Goal: Check status: Check status

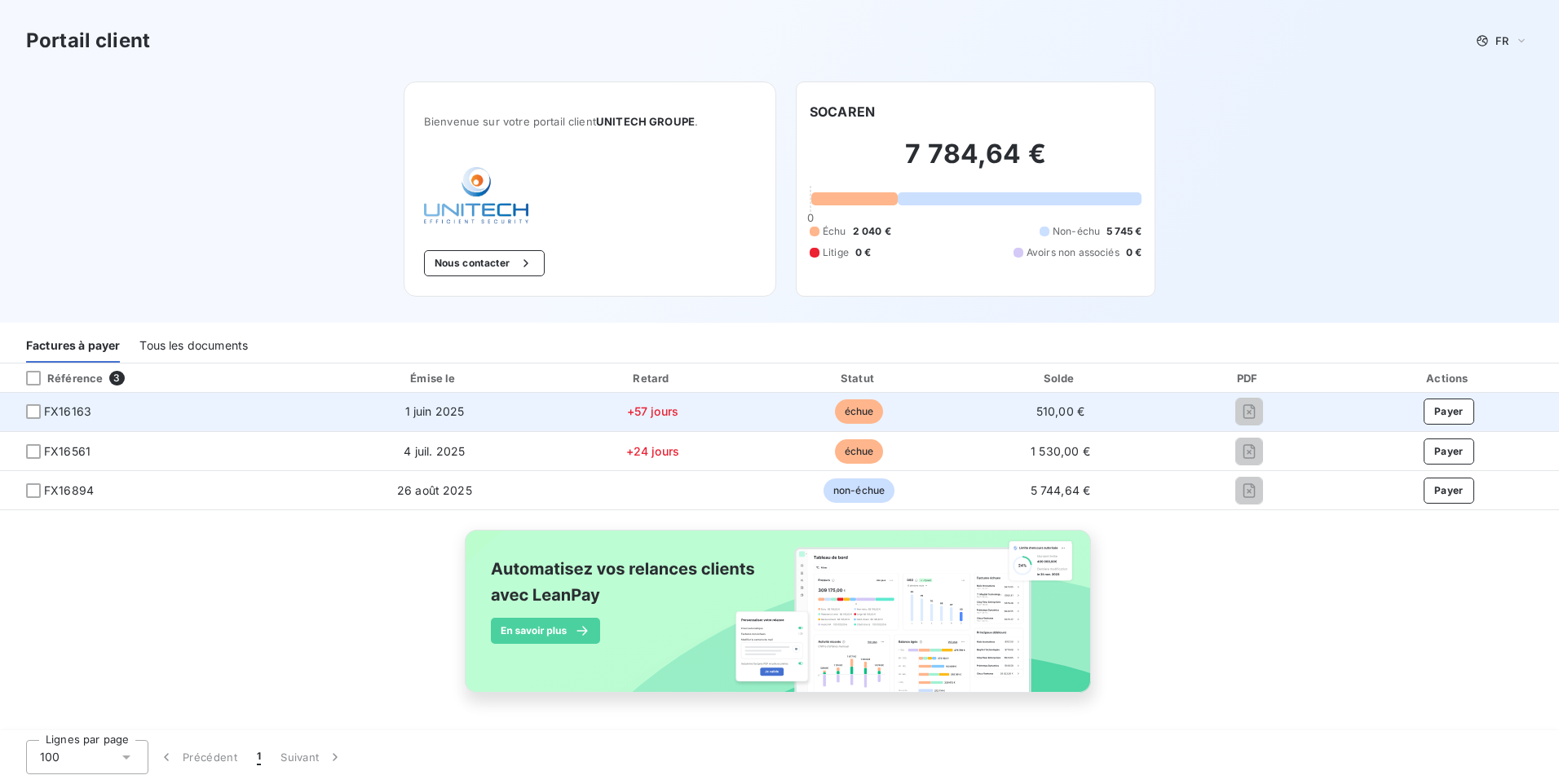
click at [30, 423] on td "FX16163" at bounding box center [160, 412] width 321 height 39
click at [30, 411] on div at bounding box center [33, 411] width 15 height 15
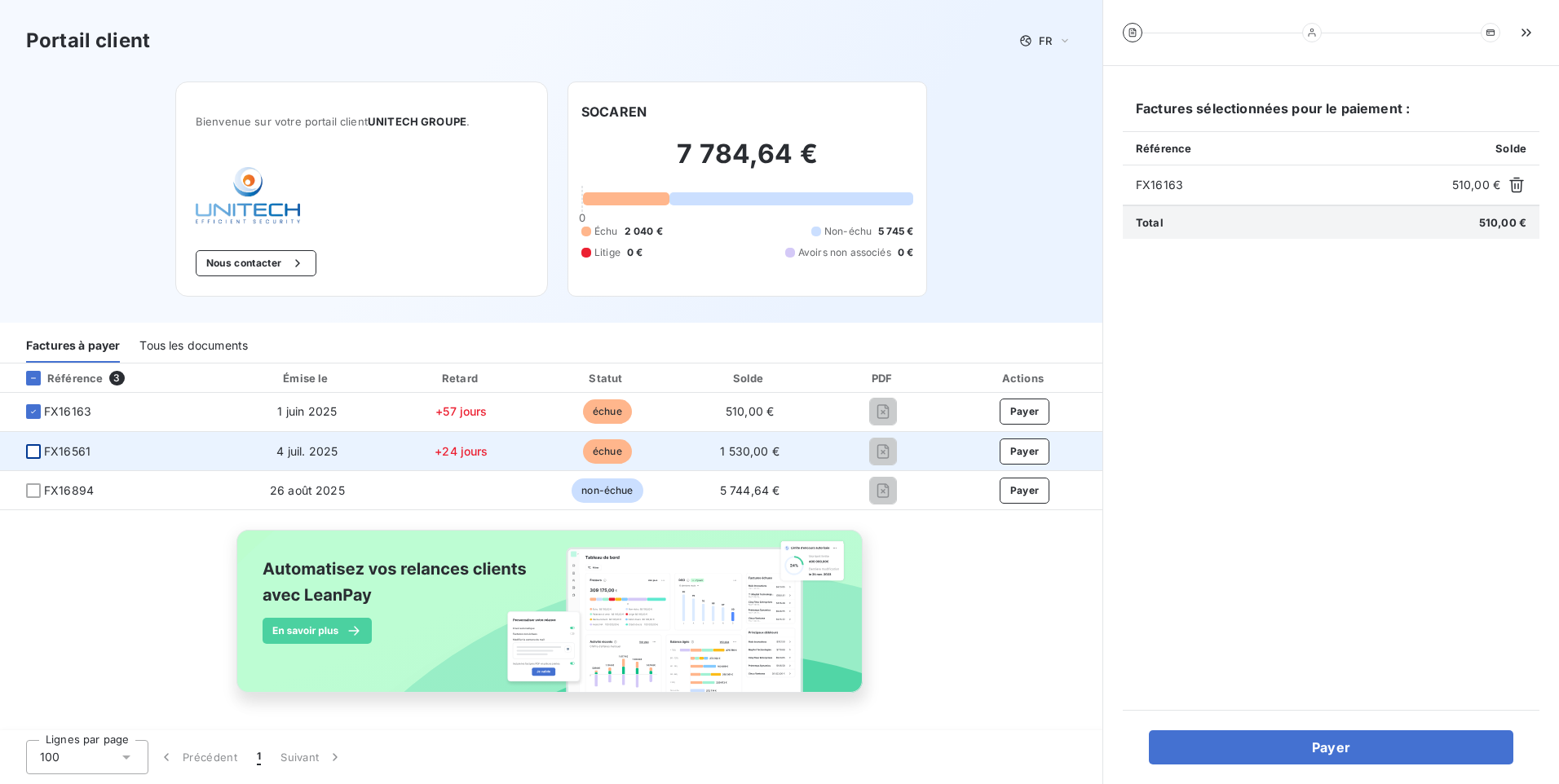
click at [32, 453] on div at bounding box center [33, 451] width 15 height 15
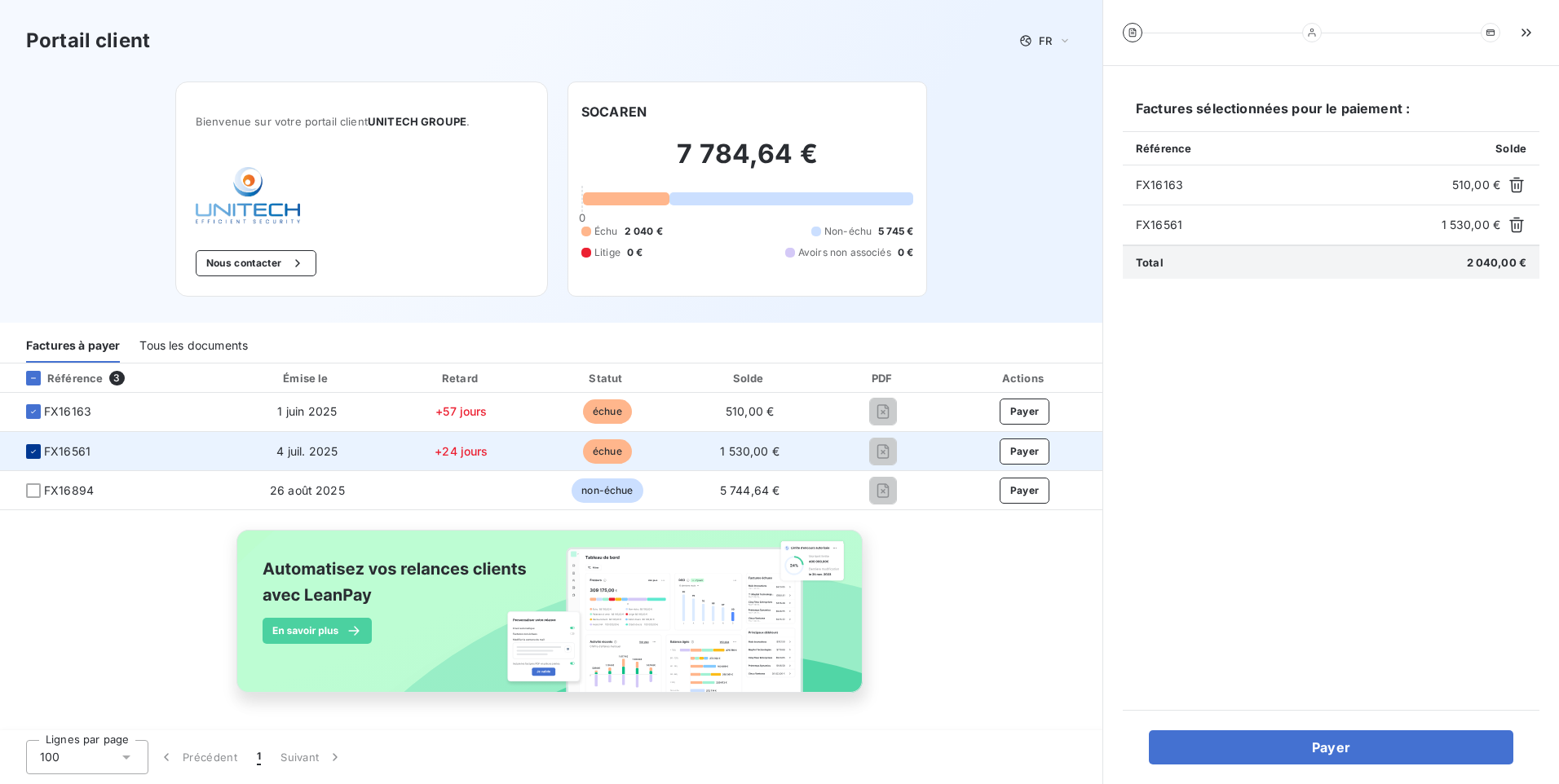
click at [32, 452] on icon at bounding box center [34, 451] width 5 height 3
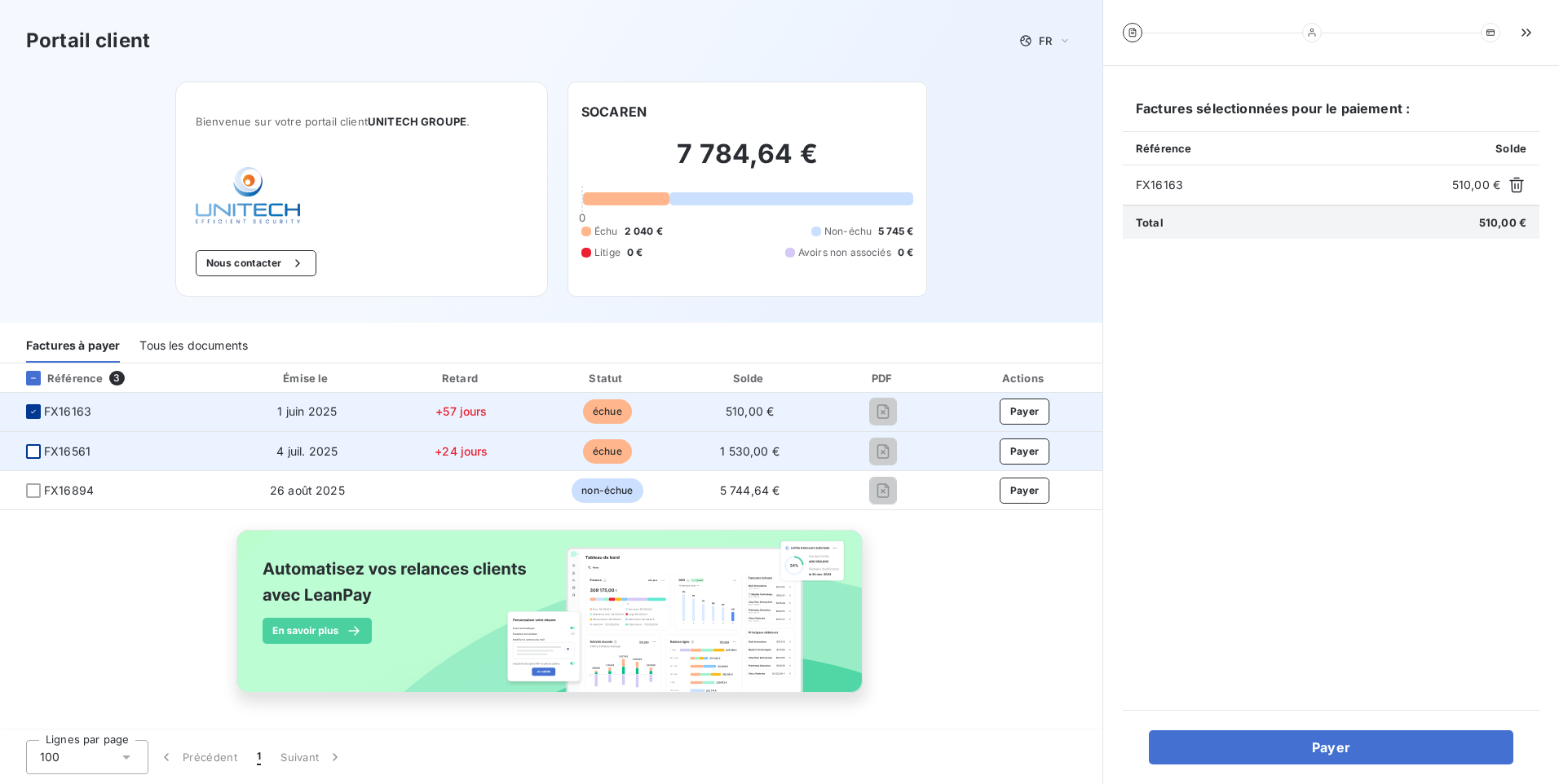
click at [31, 415] on icon at bounding box center [33, 411] width 10 height 10
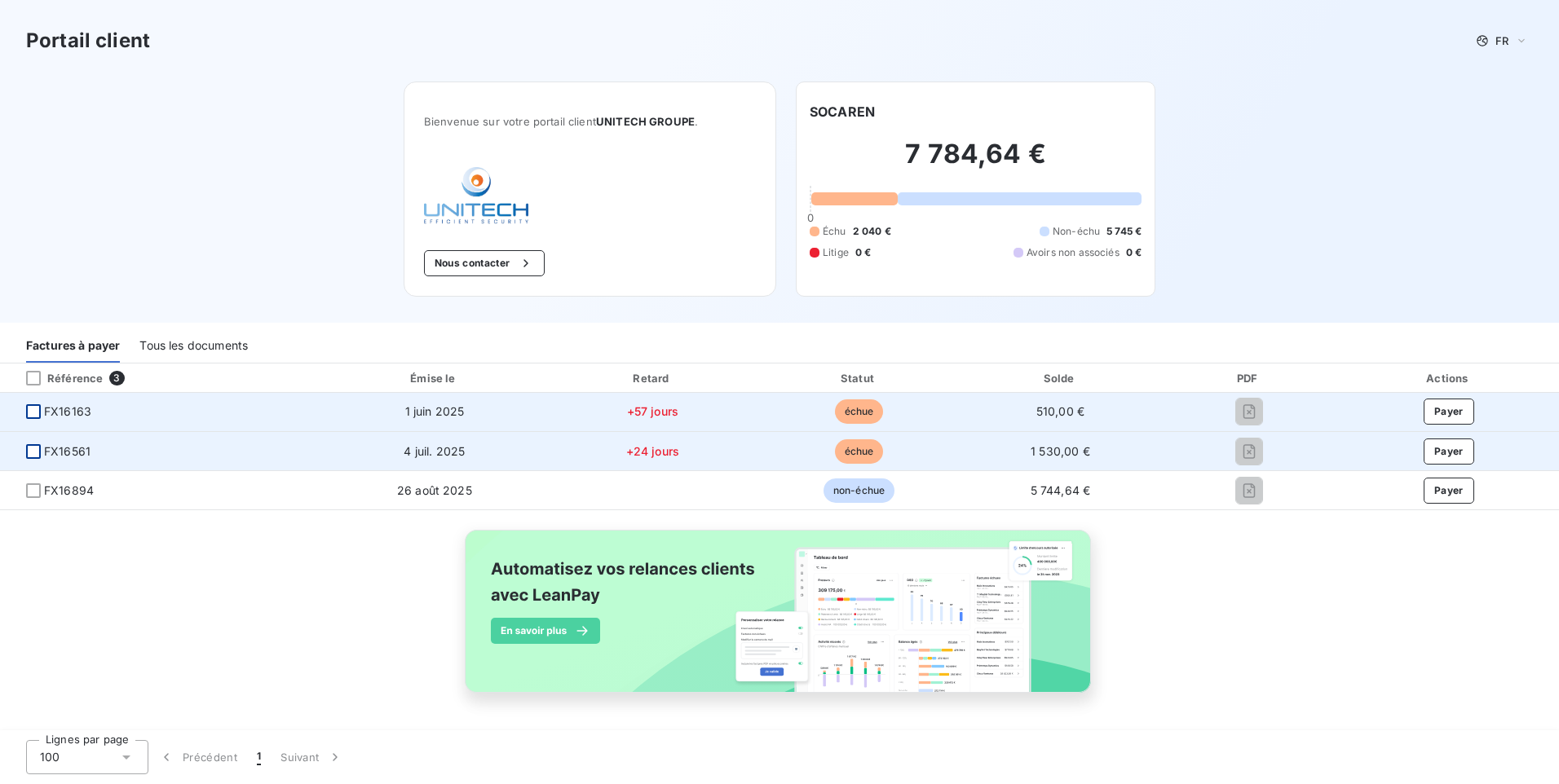
click at [218, 353] on div "Tous les documents" at bounding box center [193, 346] width 108 height 35
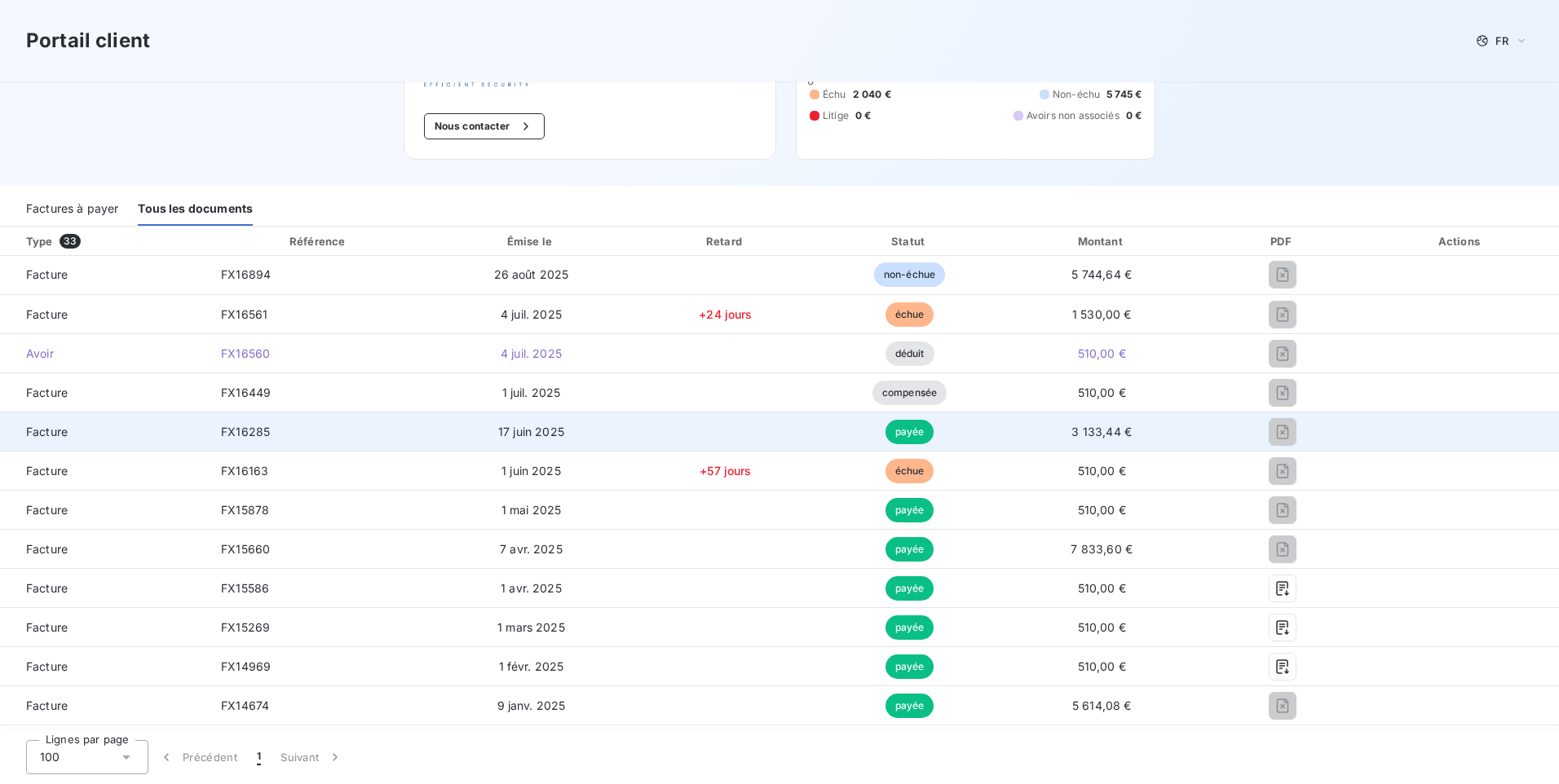
scroll to position [163, 0]
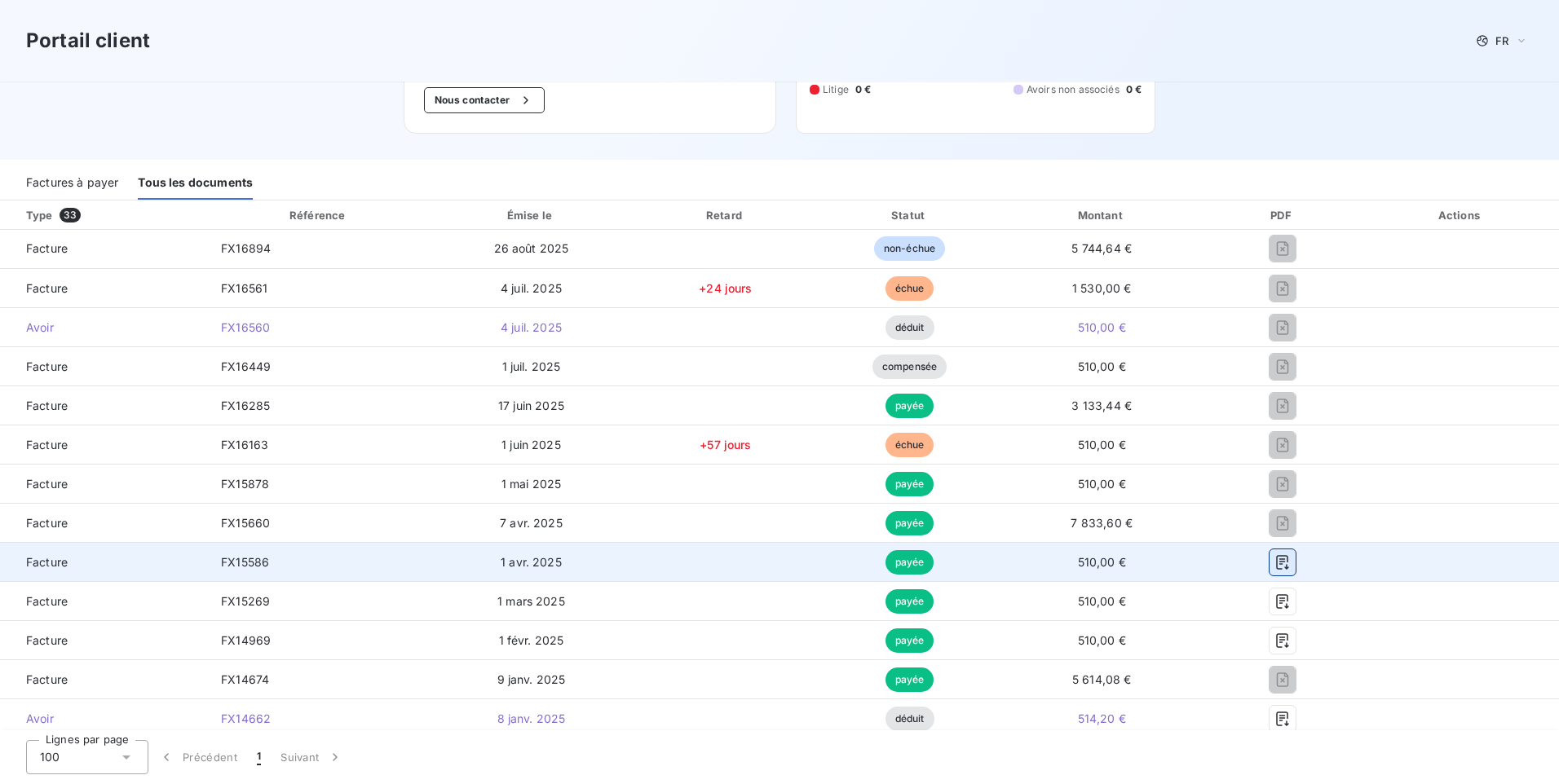
click at [1275, 567] on icon "button" at bounding box center [1283, 562] width 16 height 16
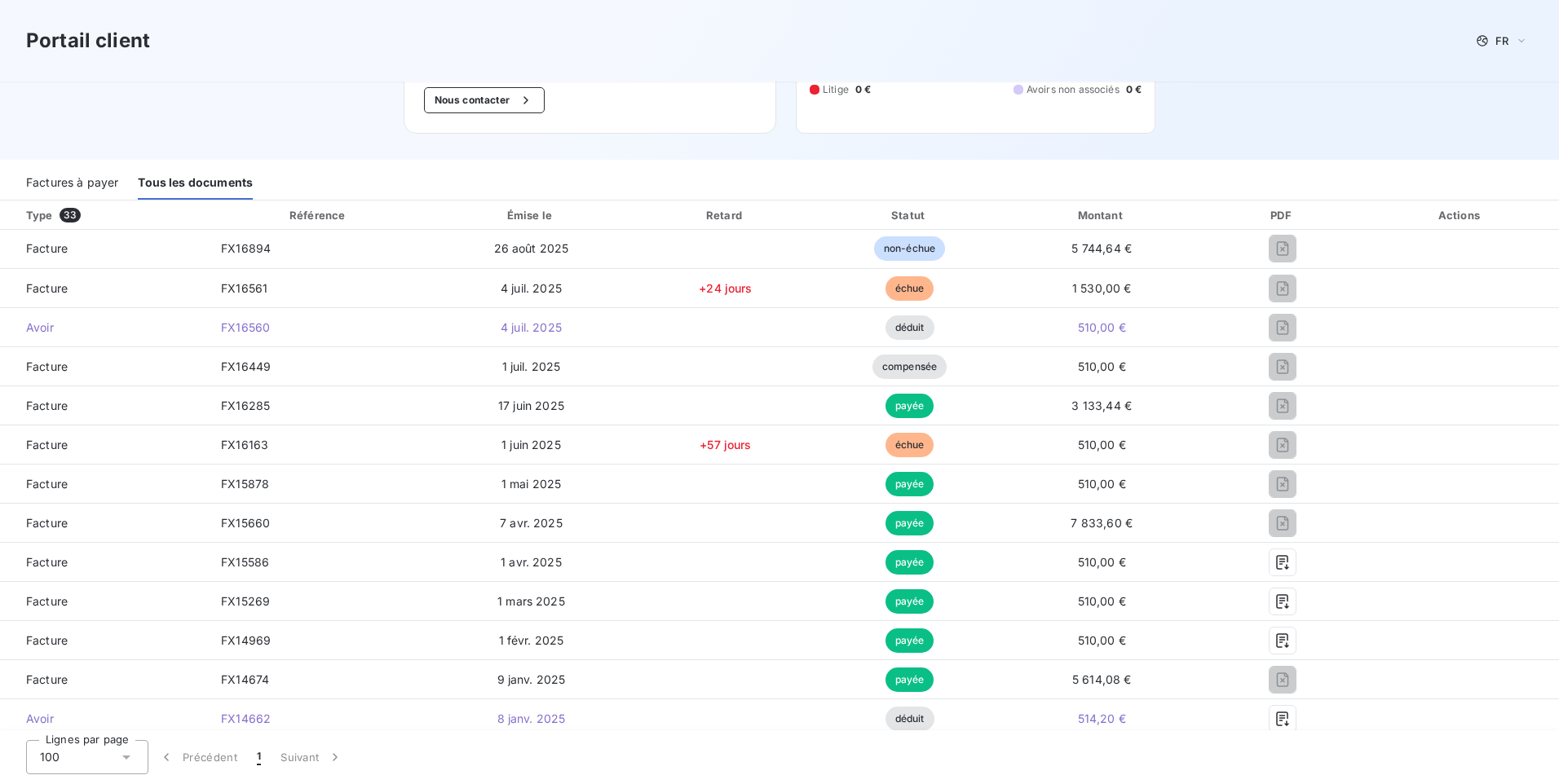
click at [900, 191] on div "Factures à payer Tous les documents" at bounding box center [779, 183] width 1559 height 35
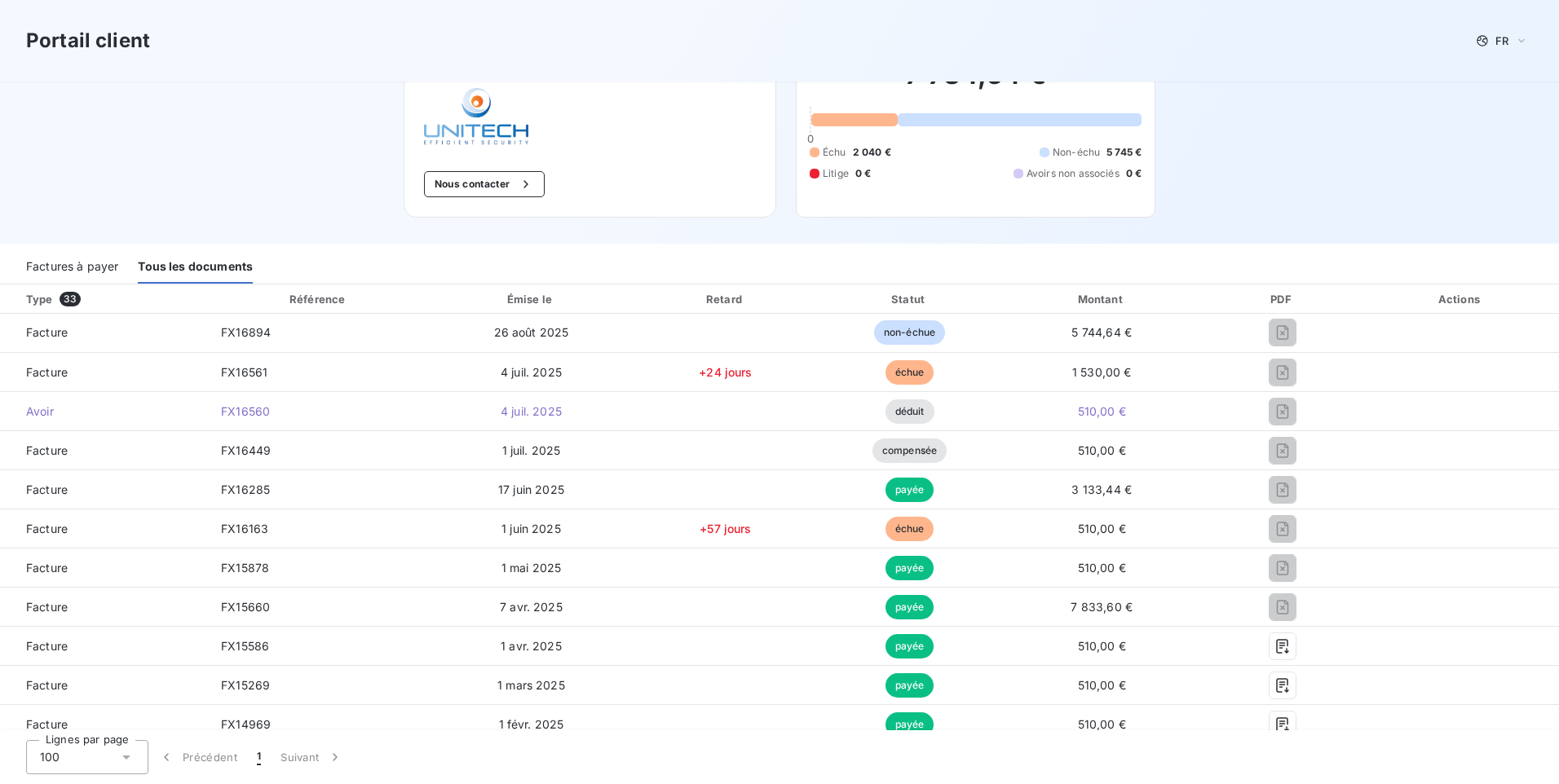
scroll to position [0, 0]
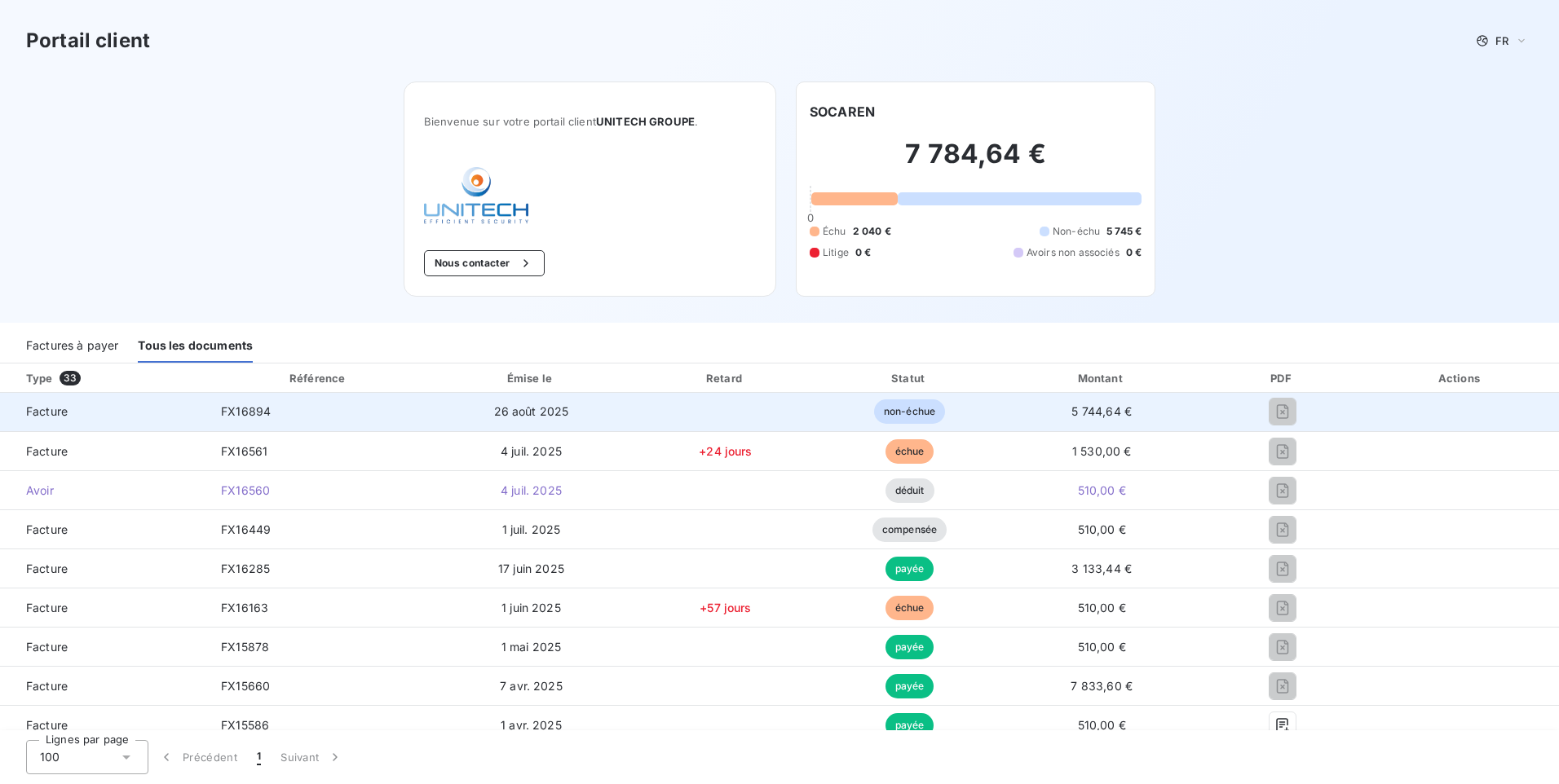
click at [294, 427] on td "FX16894" at bounding box center [319, 412] width 222 height 39
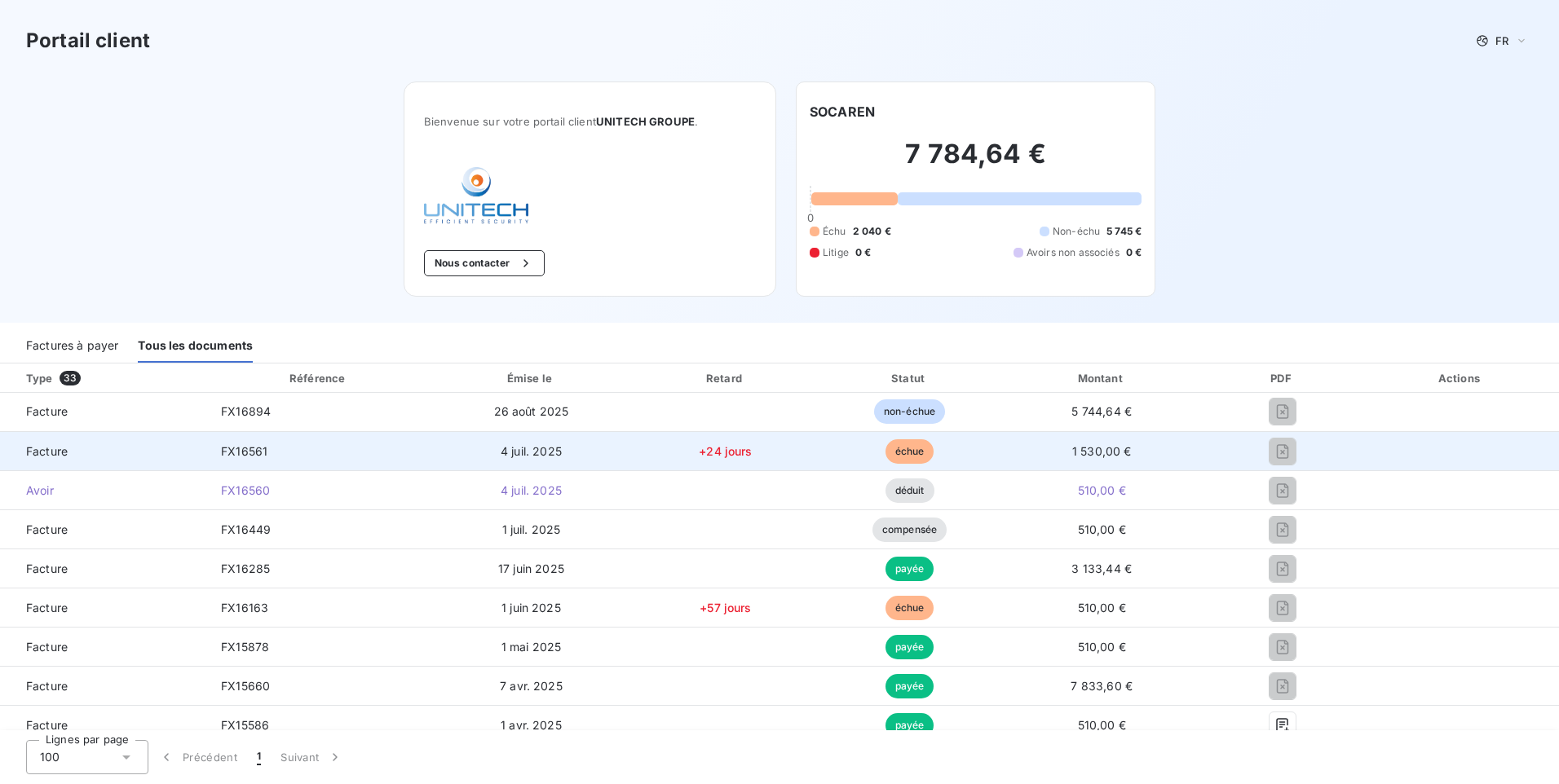
click at [1080, 452] on span "1 530,00 €" at bounding box center [1102, 451] width 60 height 14
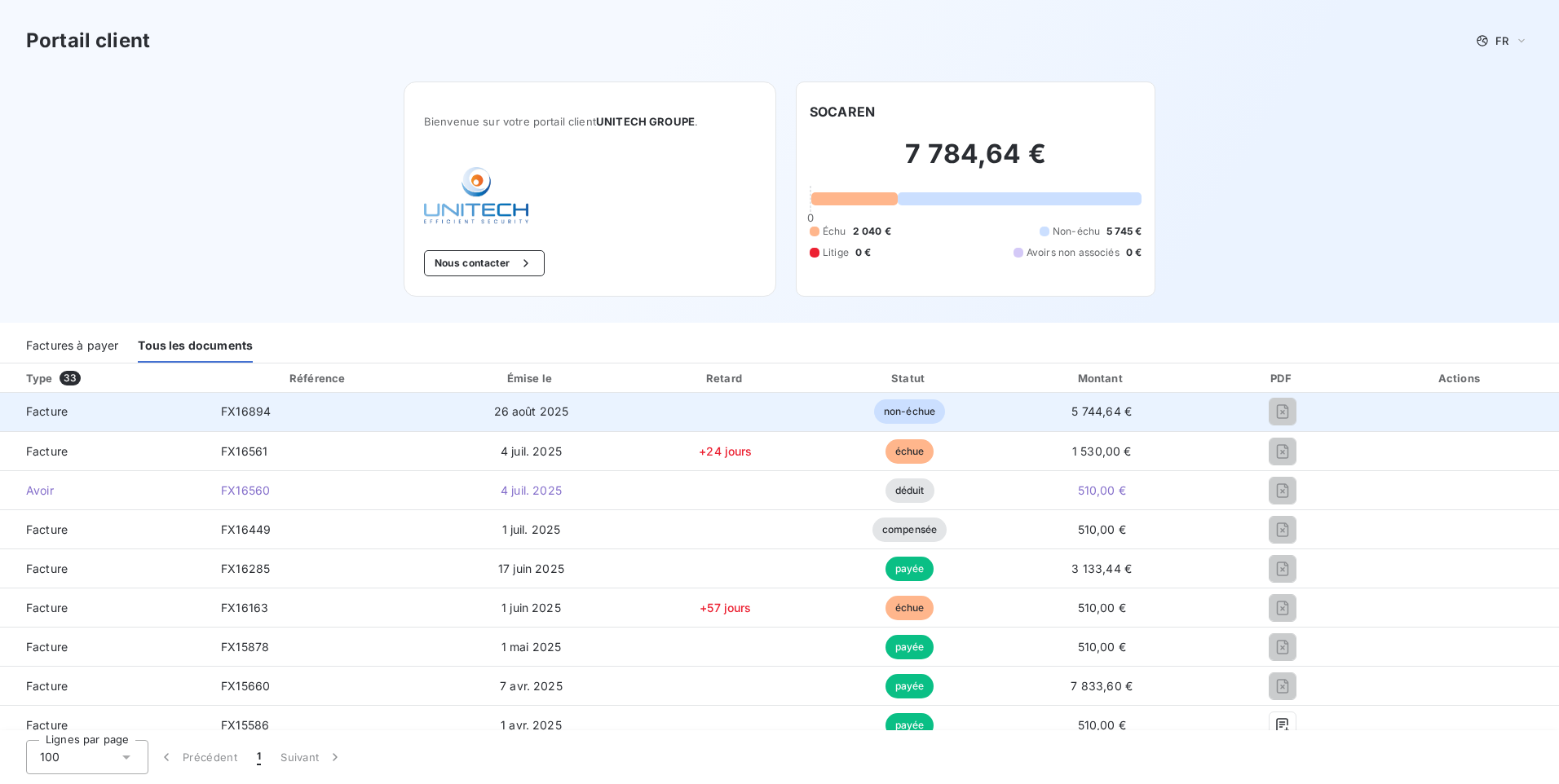
click at [1074, 421] on td "5 744,64 €" at bounding box center [1102, 412] width 203 height 39
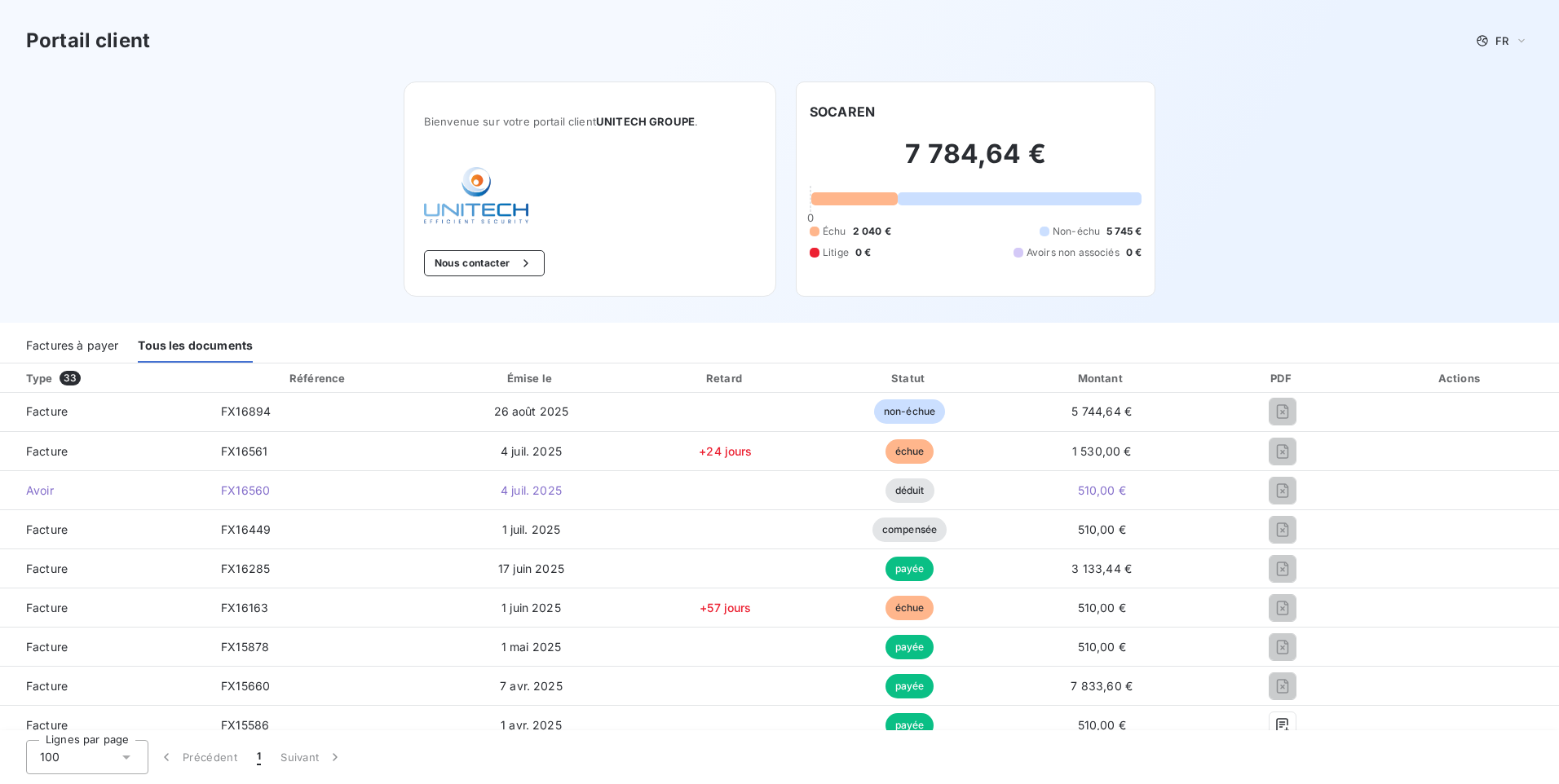
click at [88, 355] on div "Factures à payer" at bounding box center [72, 346] width 92 height 35
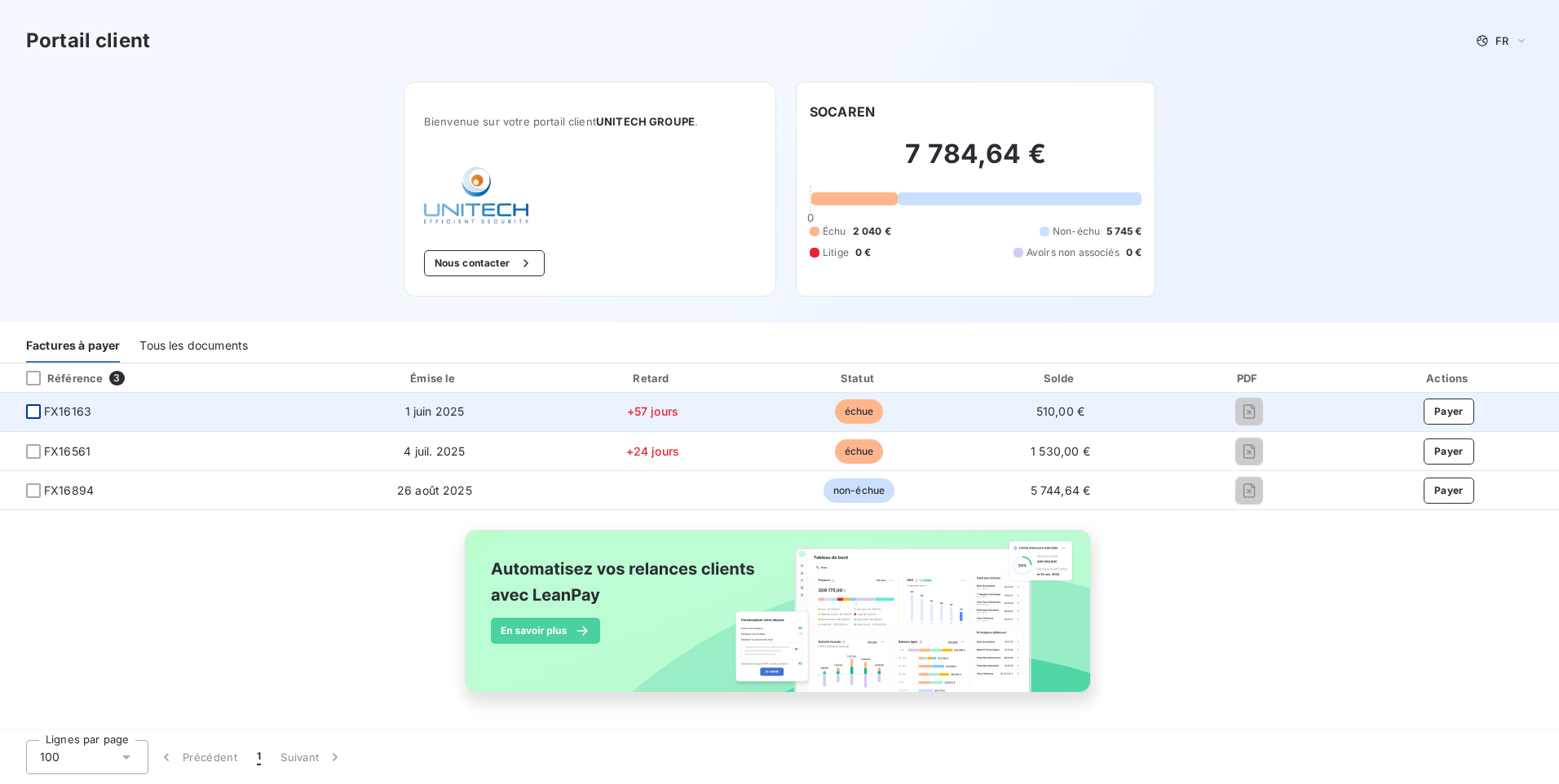
click at [36, 412] on div at bounding box center [33, 411] width 15 height 15
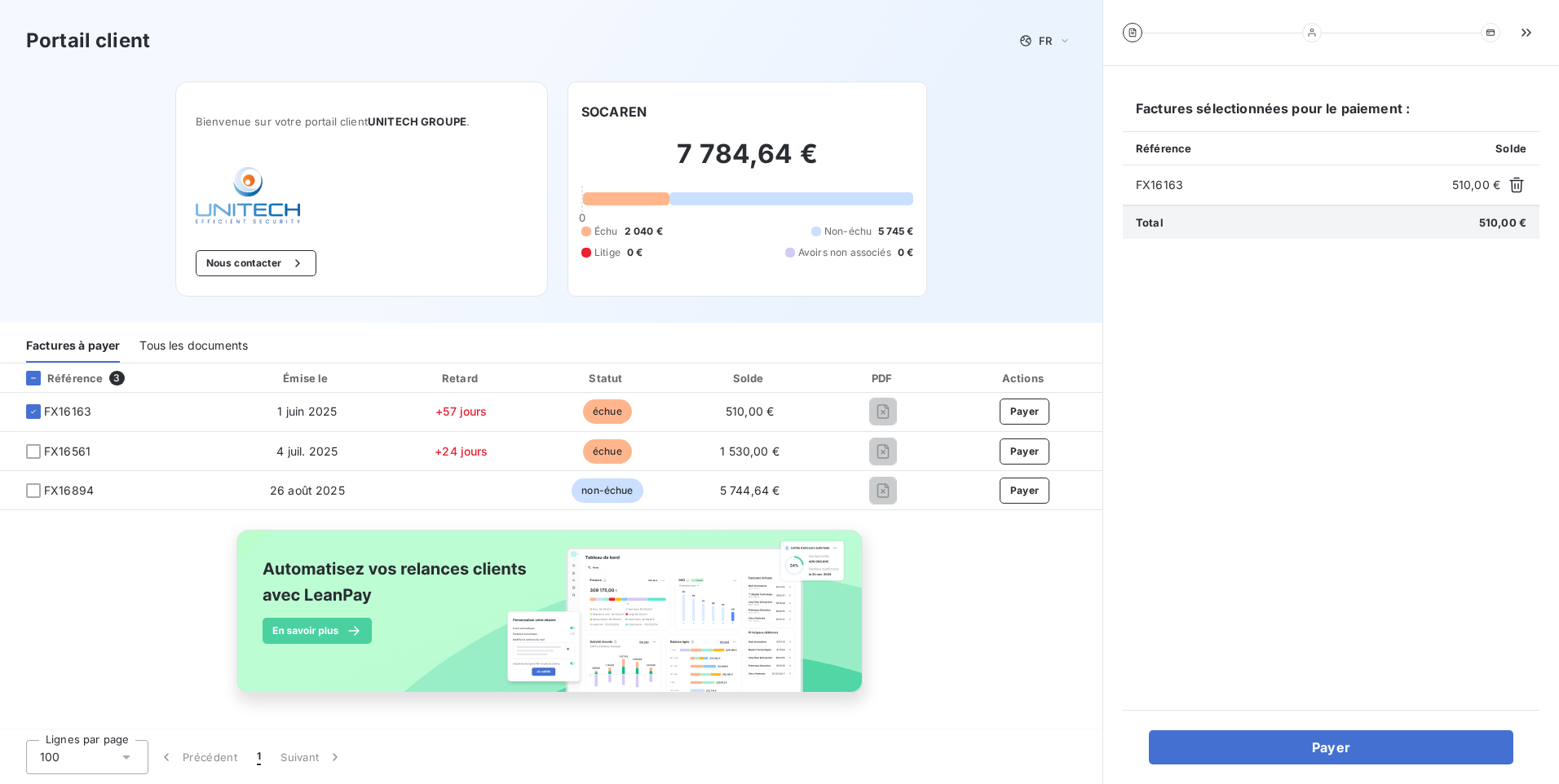
click at [948, 318] on div "Bienvenue sur votre portail client UNITECH GROUPE . Nous contacter SOCAREN 7 78…" at bounding box center [551, 202] width 804 height 241
